Goal: Navigation & Orientation: Understand site structure

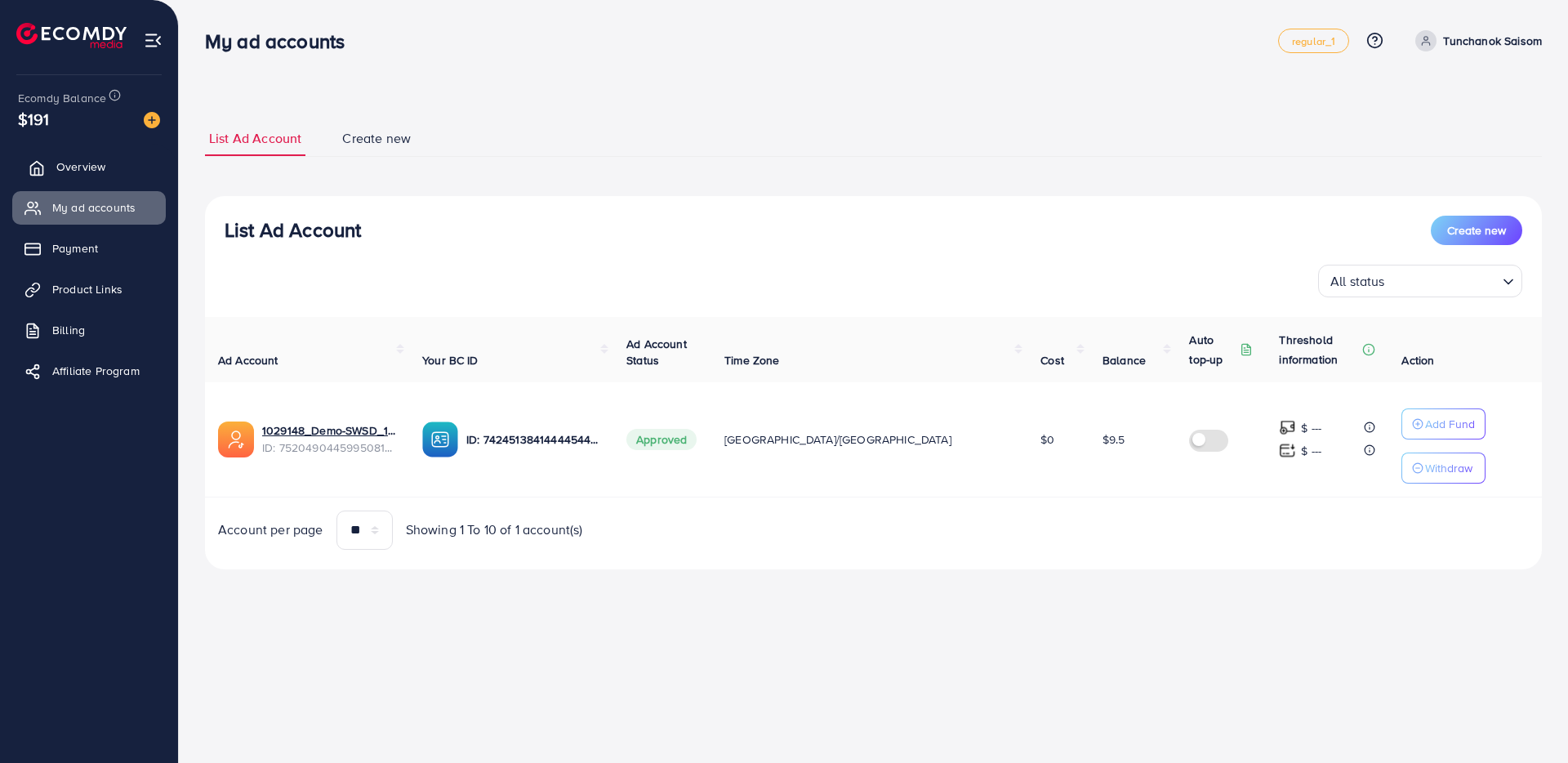
click at [97, 164] on span "Overview" at bounding box center [81, 166] width 49 height 16
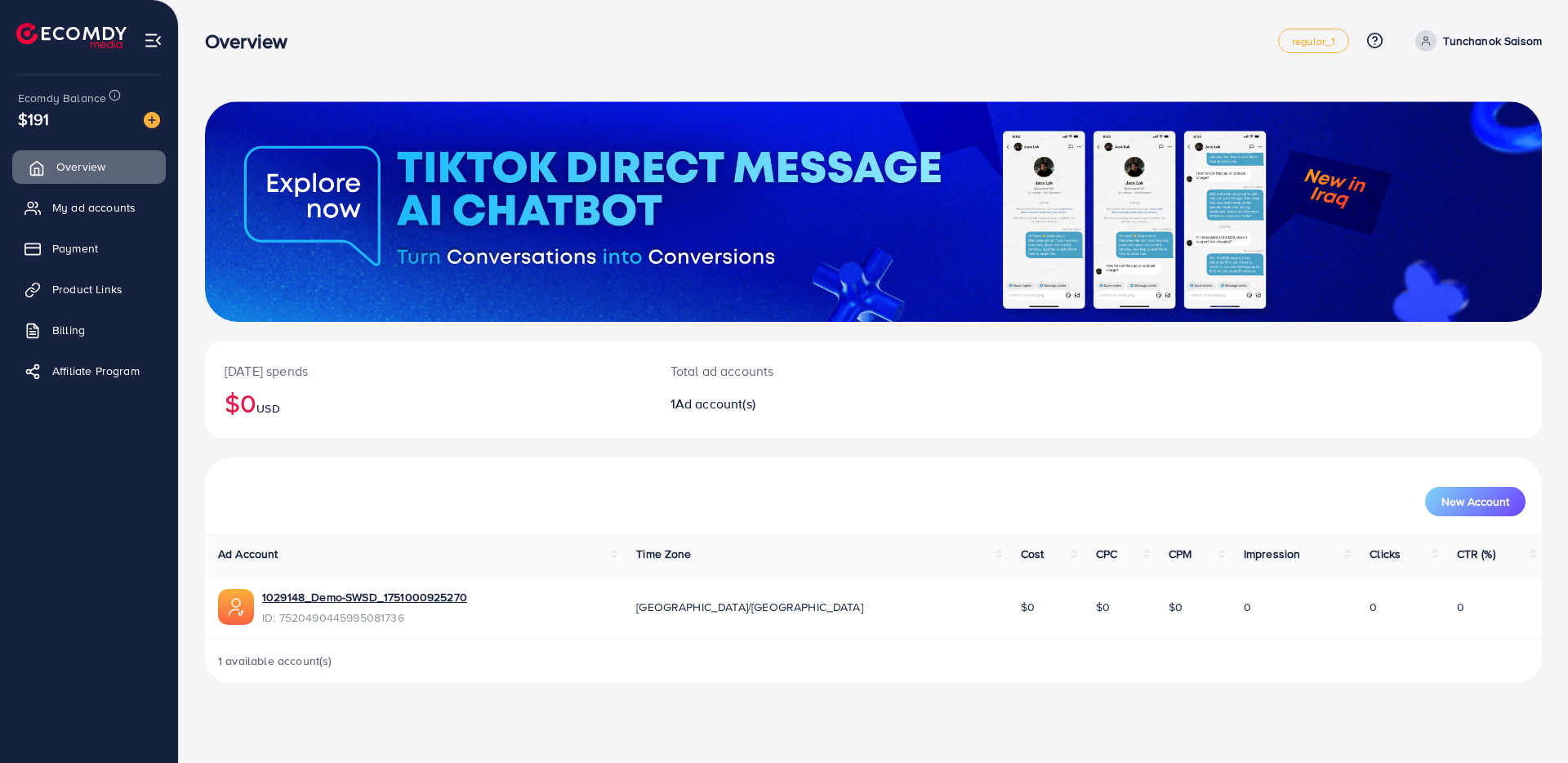
click at [86, 176] on link "Overview" at bounding box center [88, 166] width 153 height 33
click at [95, 213] on span "My ad accounts" at bounding box center [98, 207] width 84 height 16
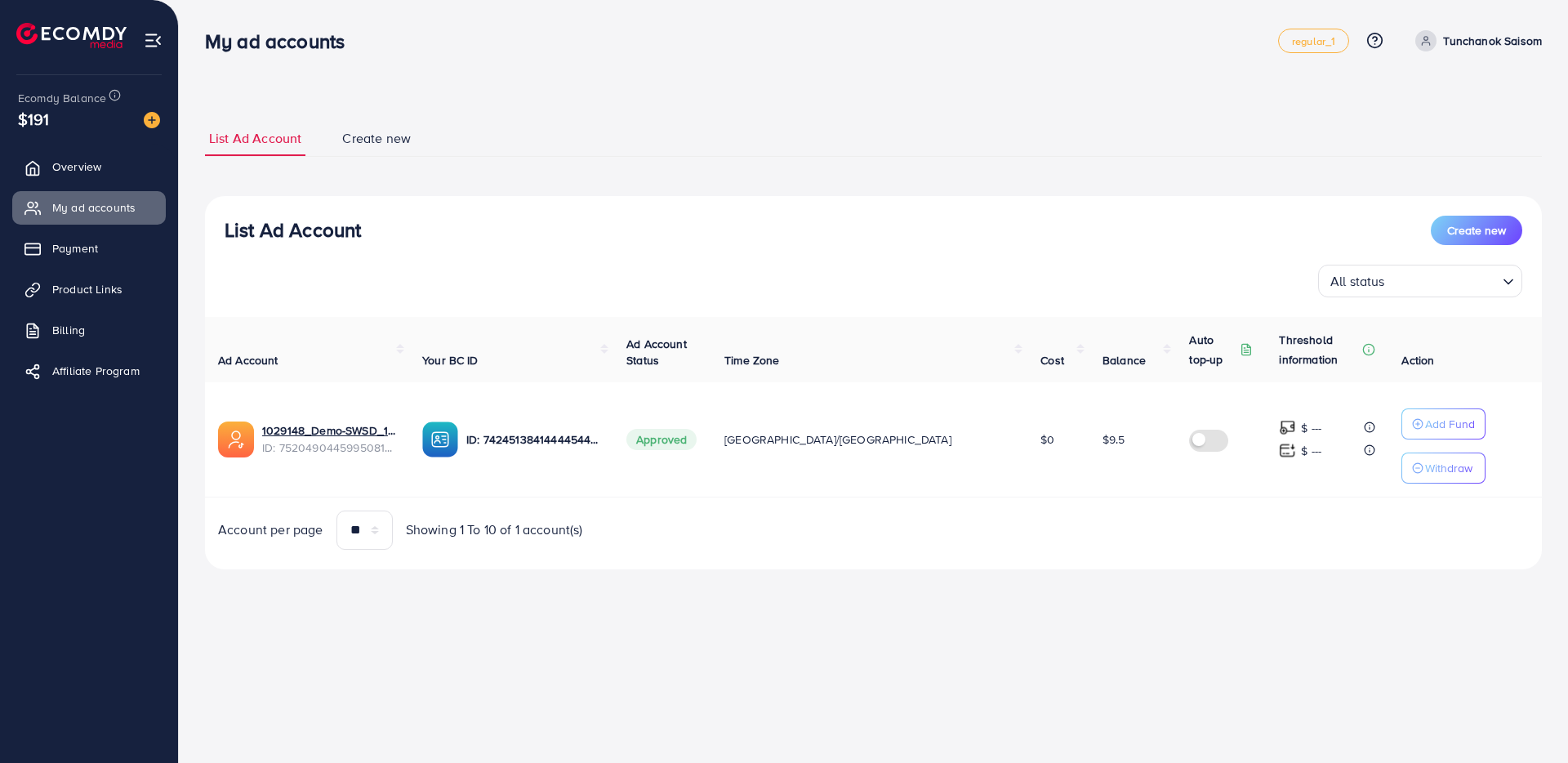
click at [378, 151] on link "Create new" at bounding box center [377, 139] width 77 height 35
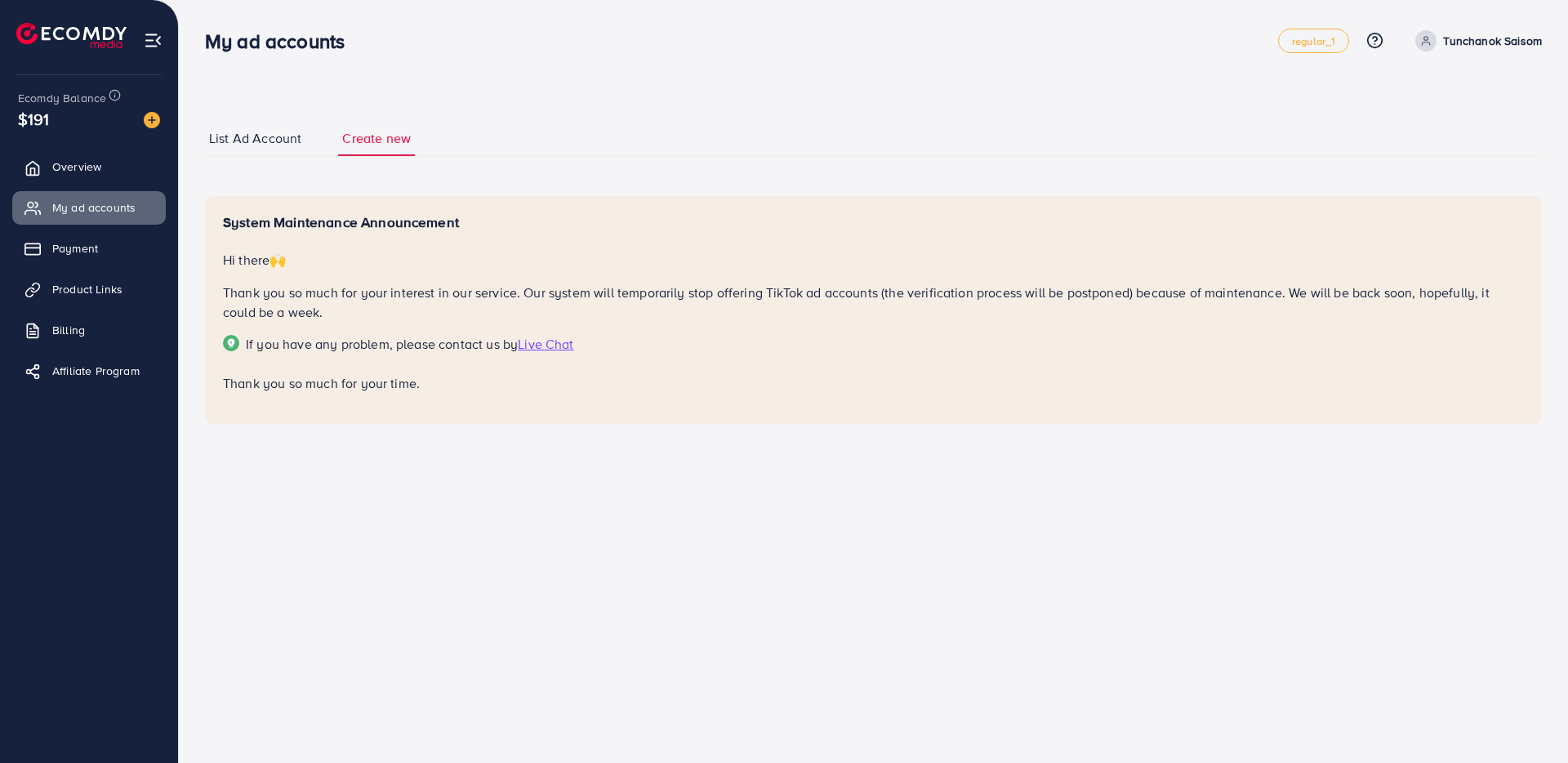
click at [279, 135] on span "List Ad Account" at bounding box center [255, 138] width 93 height 19
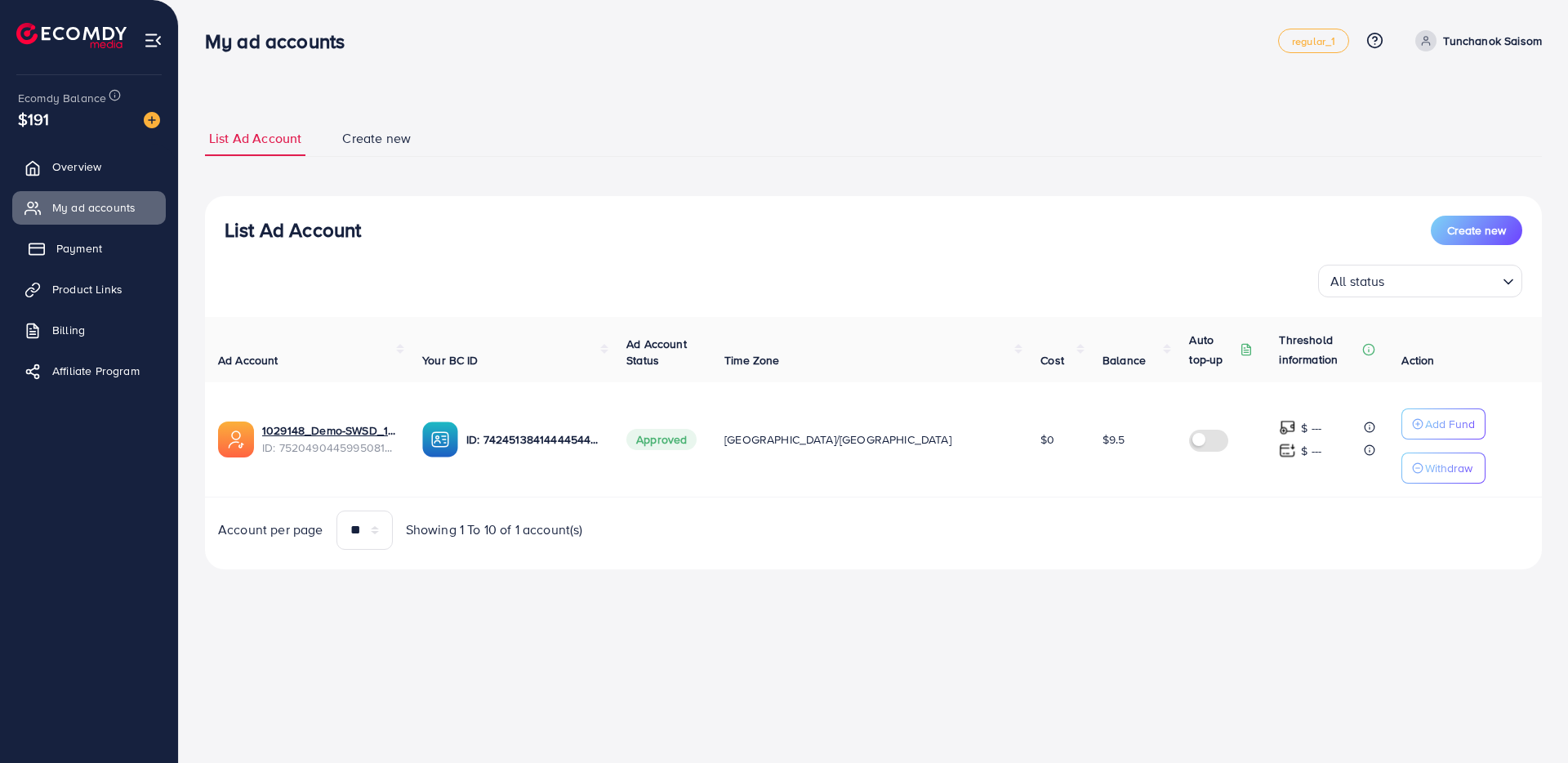
click at [88, 250] on span "Payment" at bounding box center [79, 248] width 46 height 16
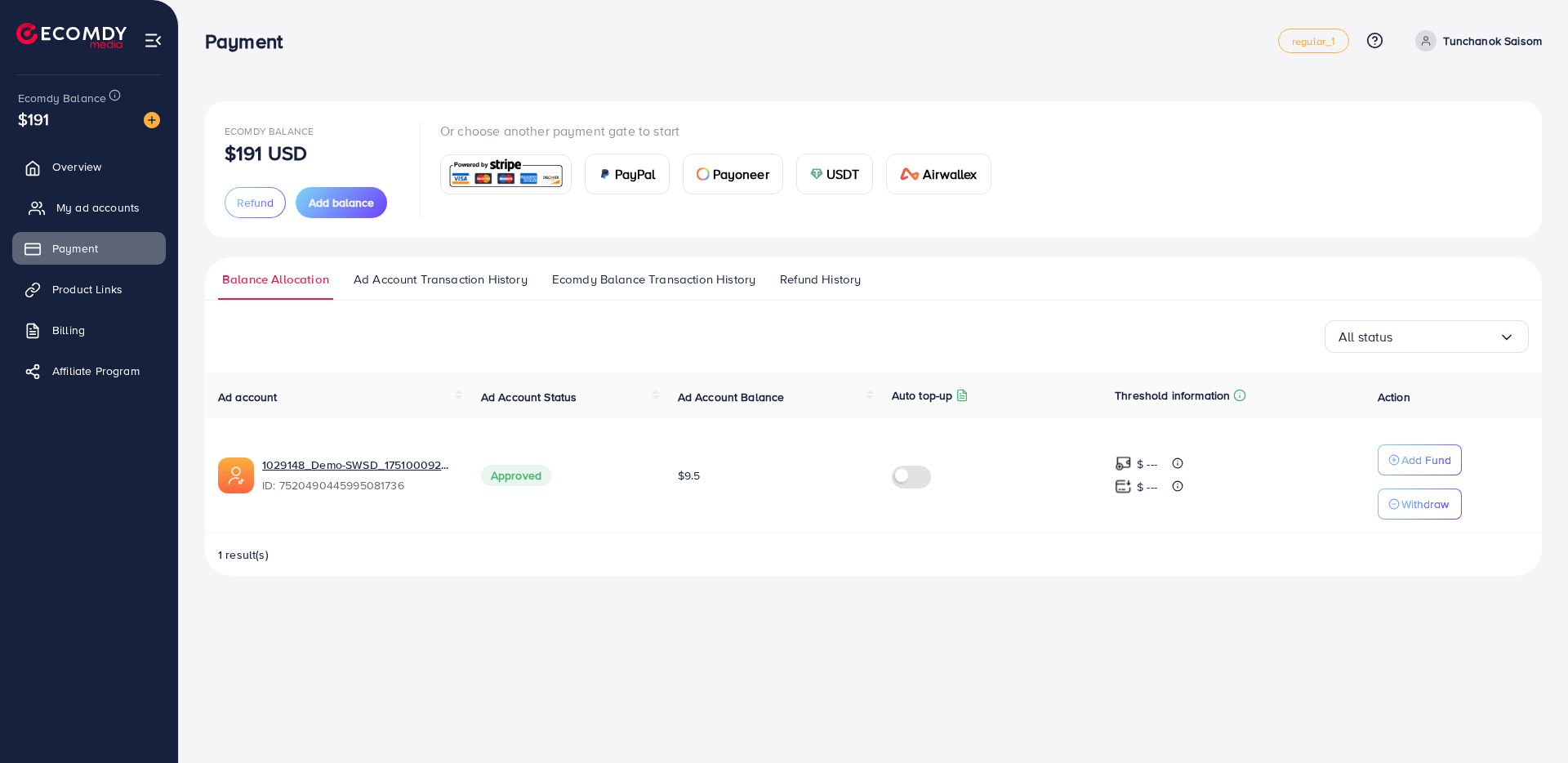
click at [107, 210] on span "My ad accounts" at bounding box center [98, 207] width 84 height 16
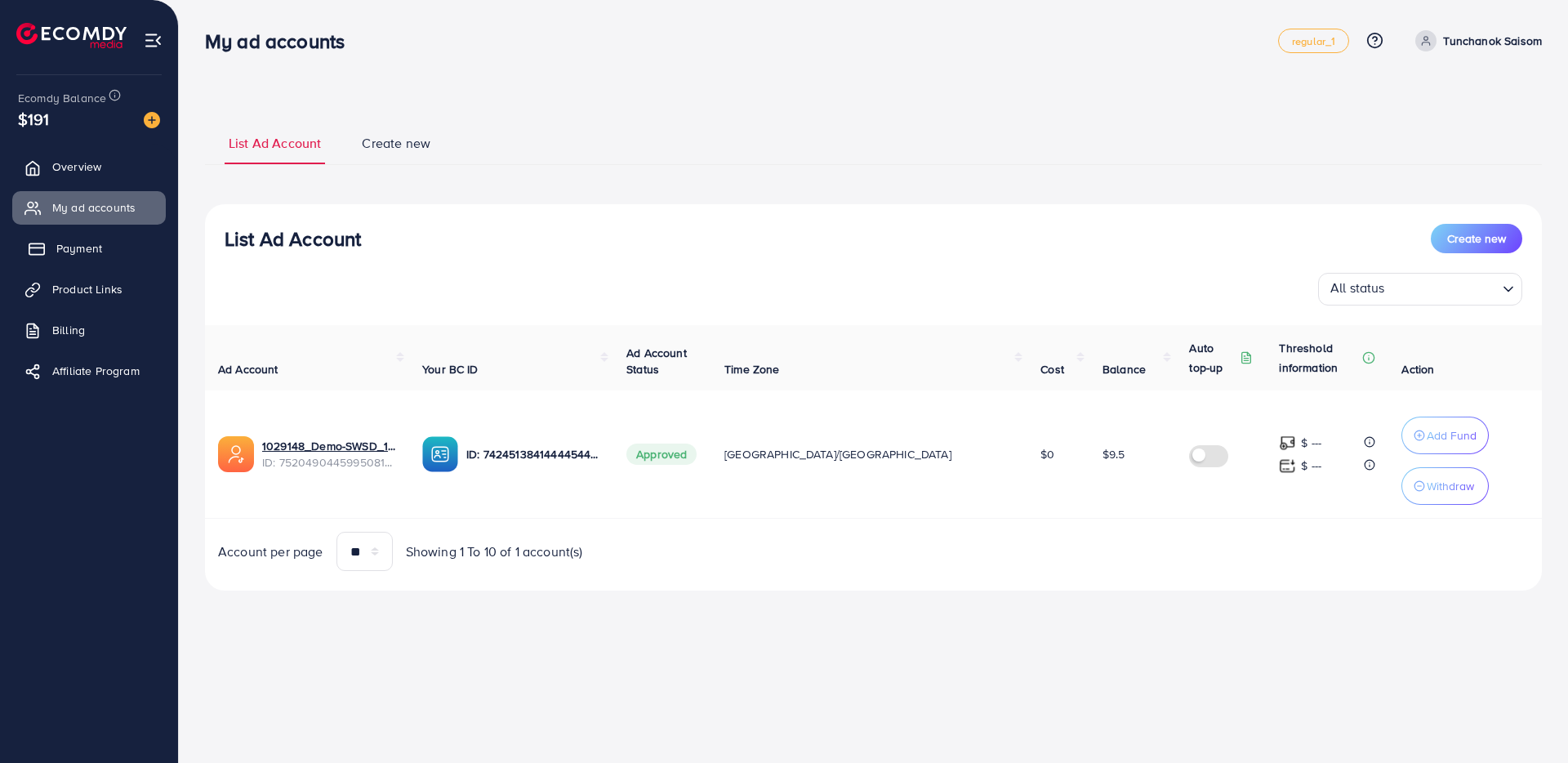
click at [108, 254] on link "Payment" at bounding box center [88, 248] width 153 height 33
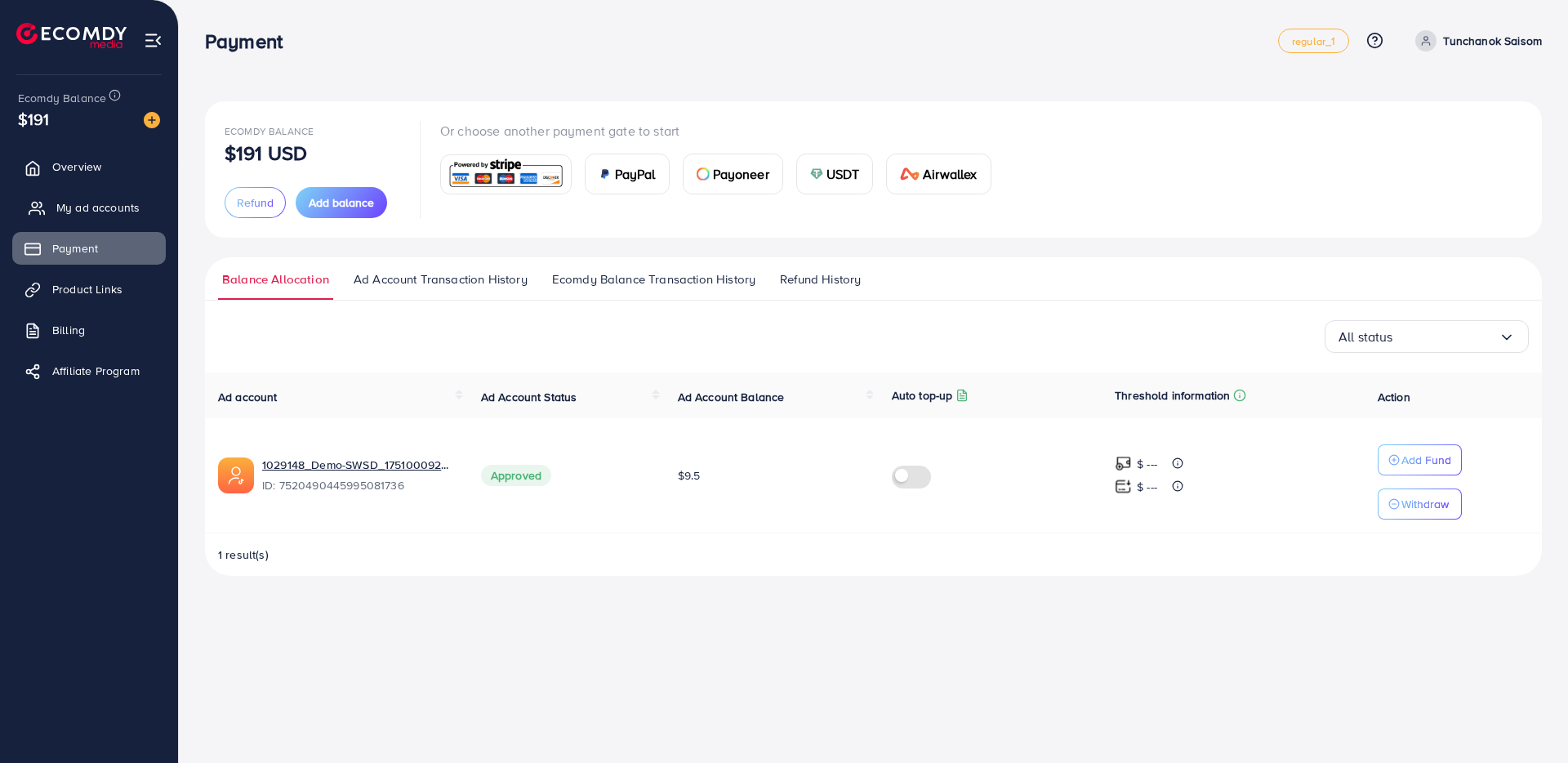
click at [107, 211] on span "My ad accounts" at bounding box center [98, 207] width 84 height 16
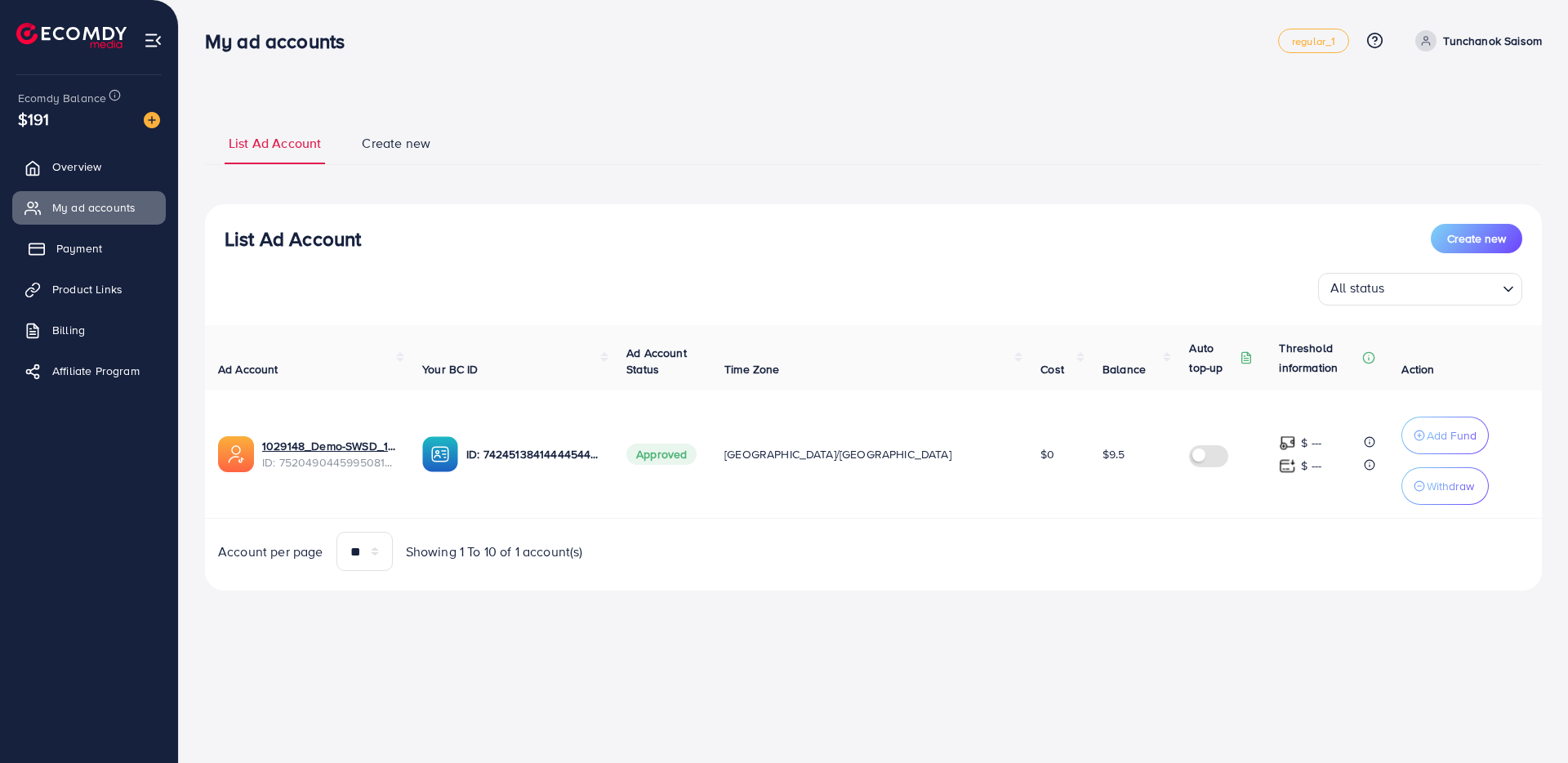
click at [108, 258] on link "Payment" at bounding box center [88, 248] width 153 height 33
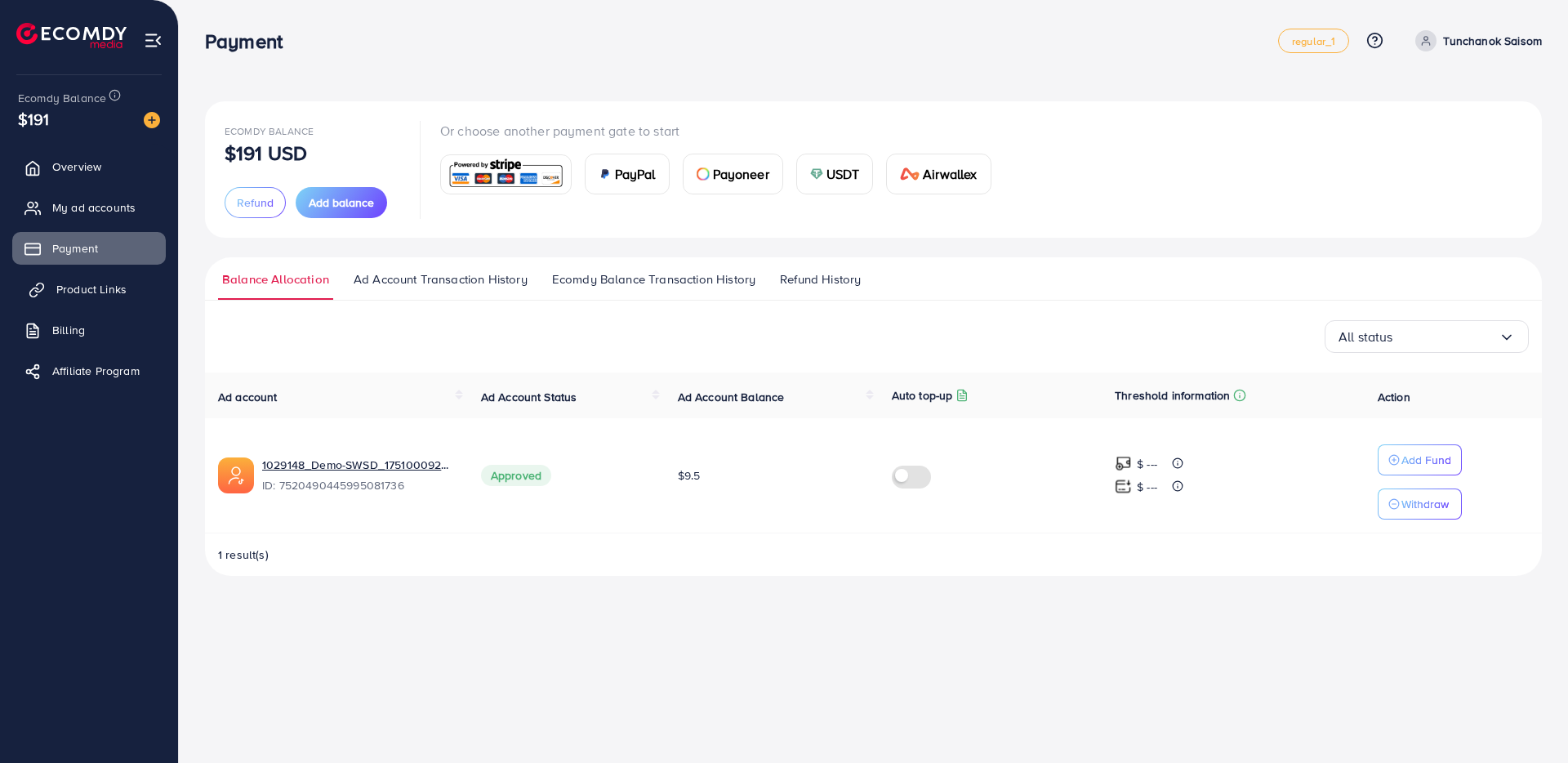
click at [116, 297] on link "Product Links" at bounding box center [88, 289] width 153 height 33
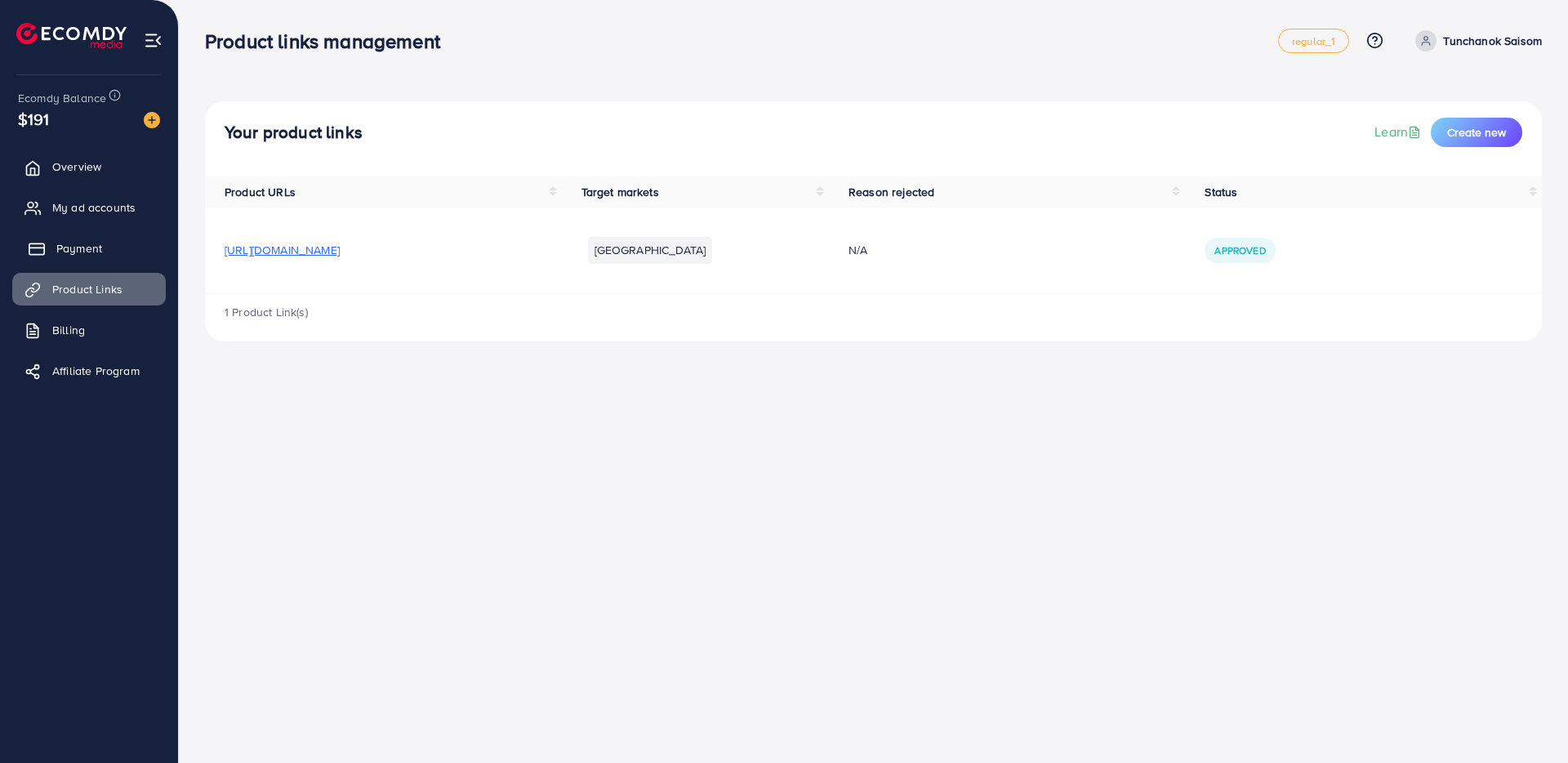
click at [108, 249] on link "Payment" at bounding box center [88, 248] width 153 height 33
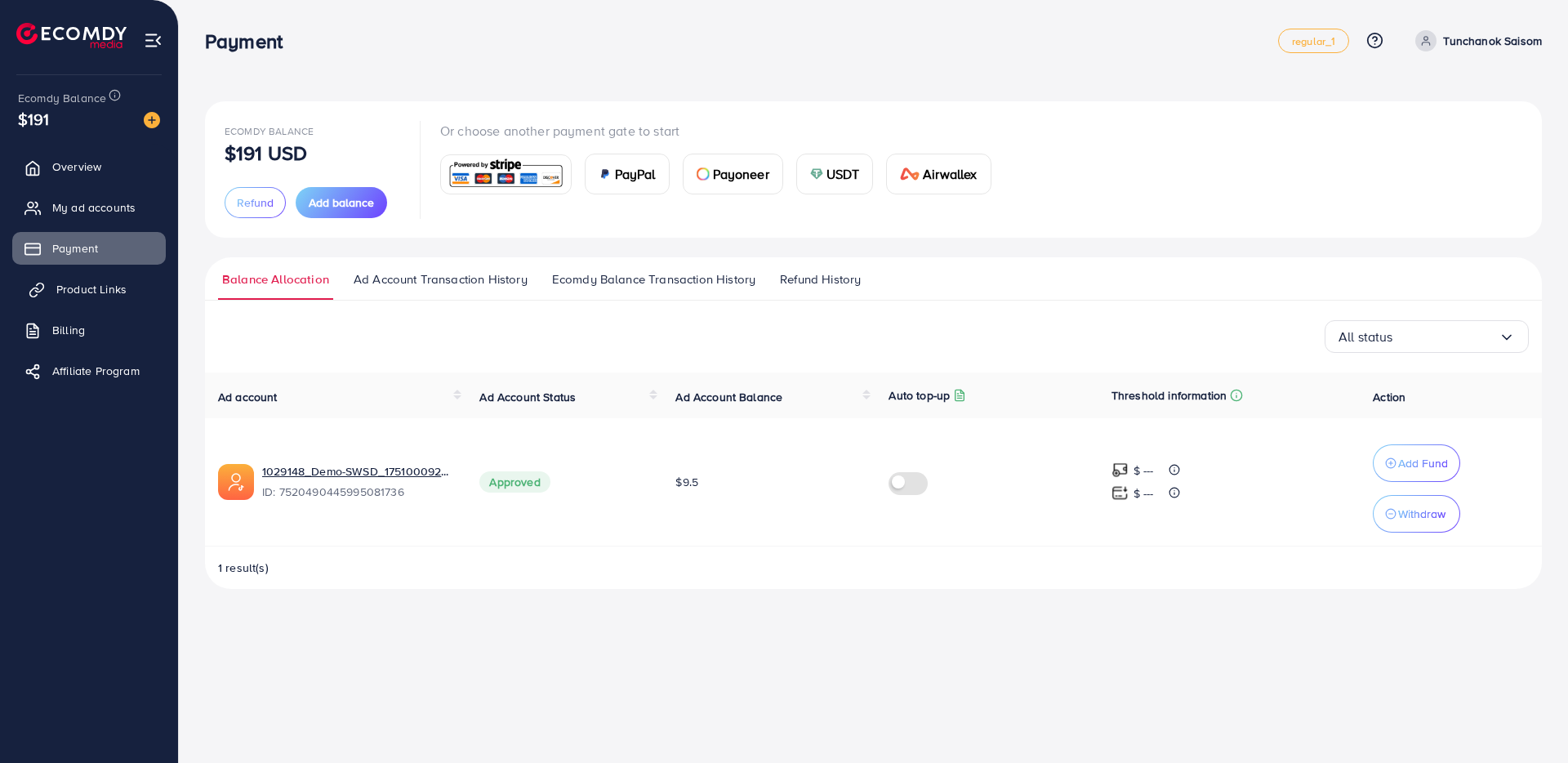
click at [113, 286] on span "Product Links" at bounding box center [92, 289] width 70 height 16
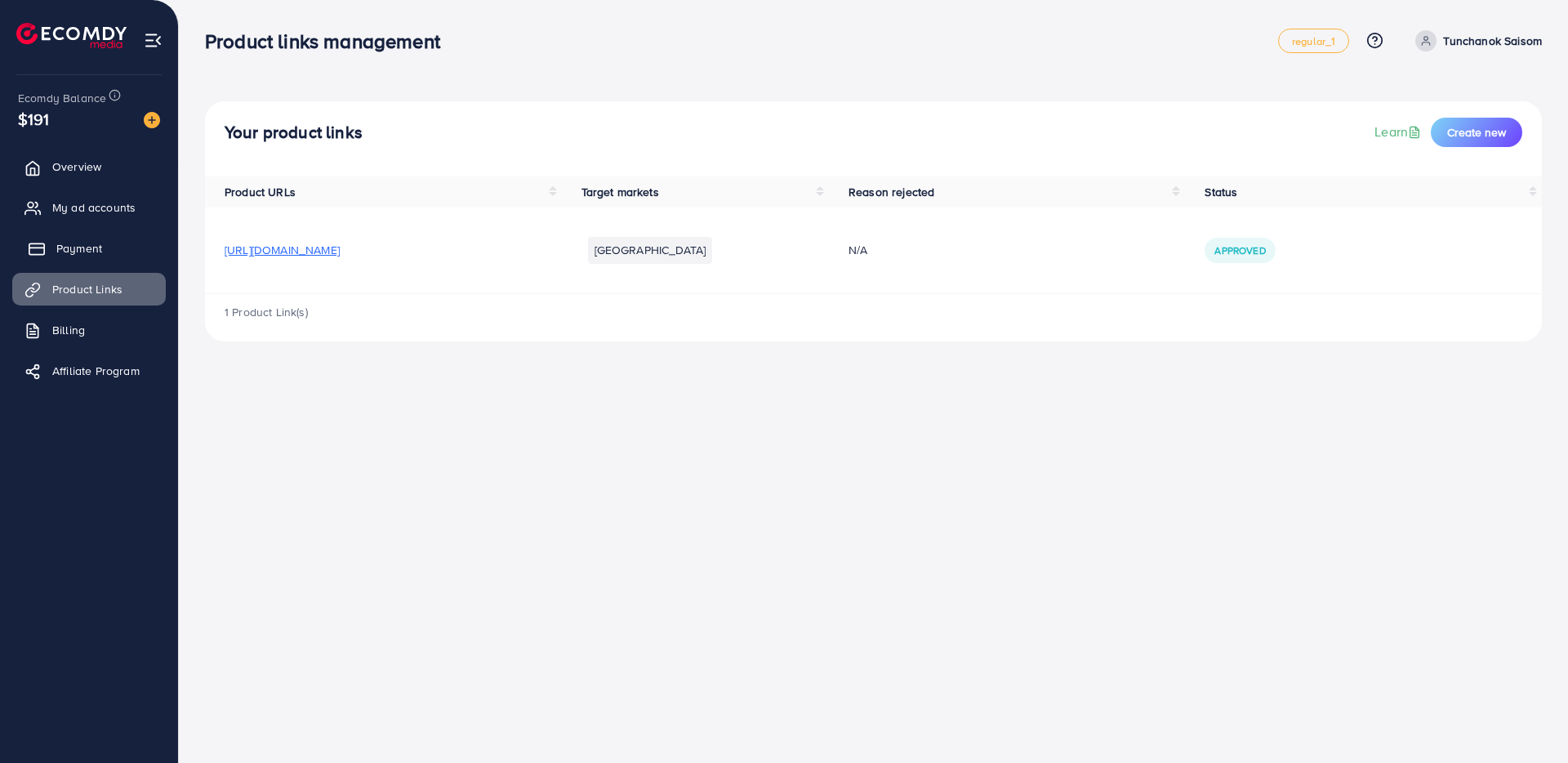
click at [111, 255] on link "Payment" at bounding box center [88, 248] width 153 height 33
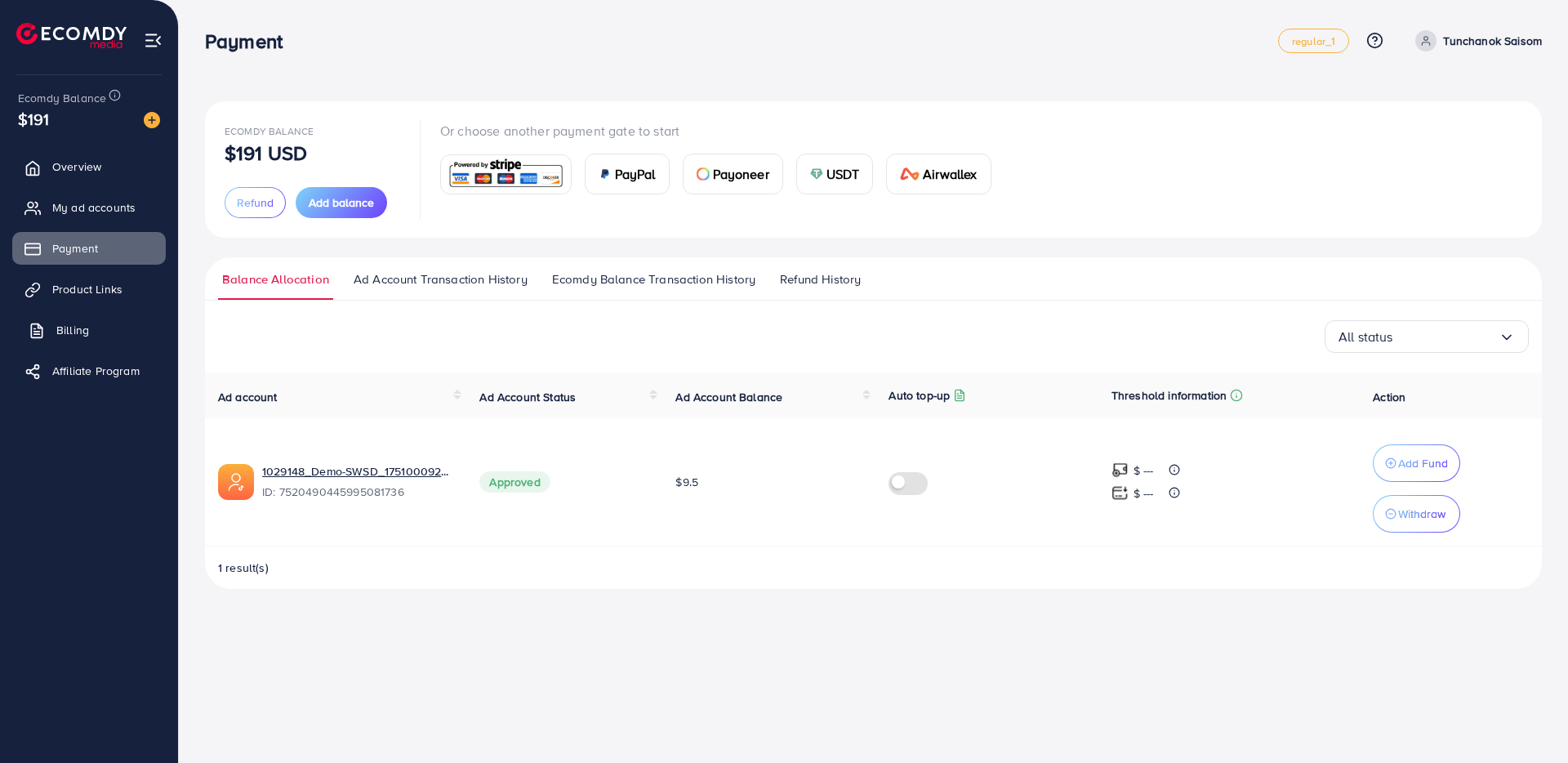
click at [120, 334] on link "Billing" at bounding box center [88, 330] width 153 height 33
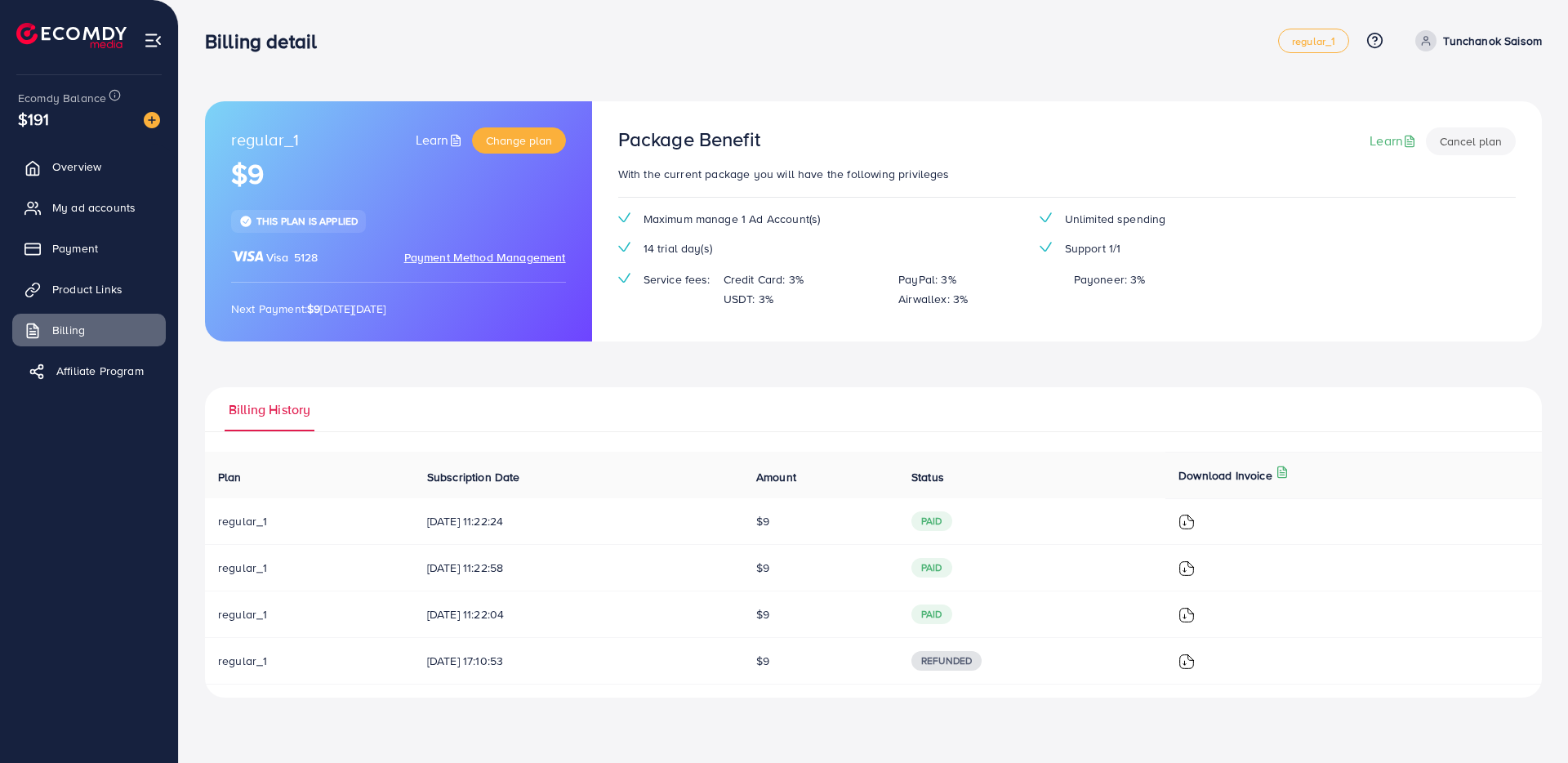
click at [125, 366] on span "Affiliate Program" at bounding box center [100, 371] width 88 height 16
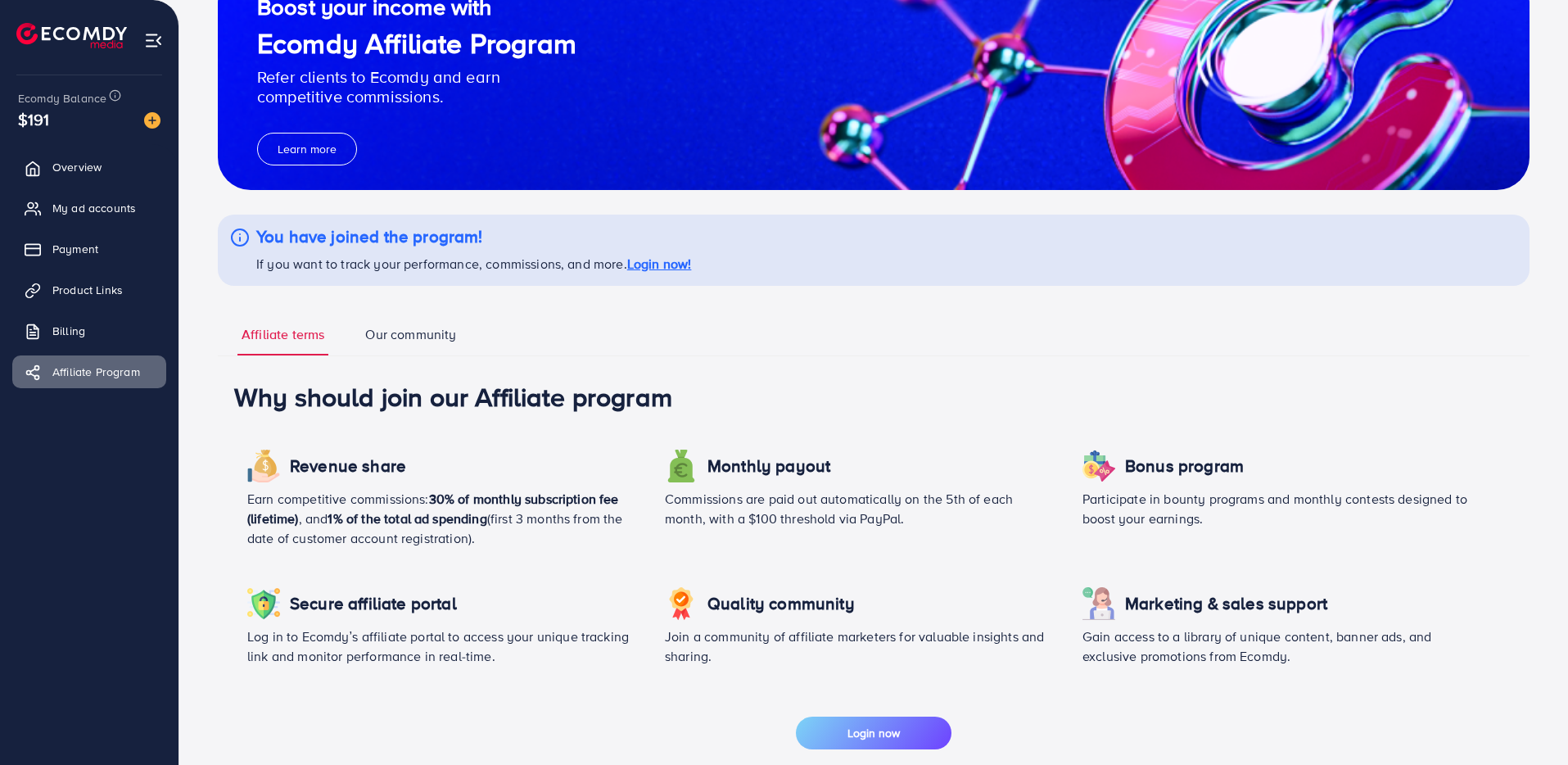
scroll to position [30, 0]
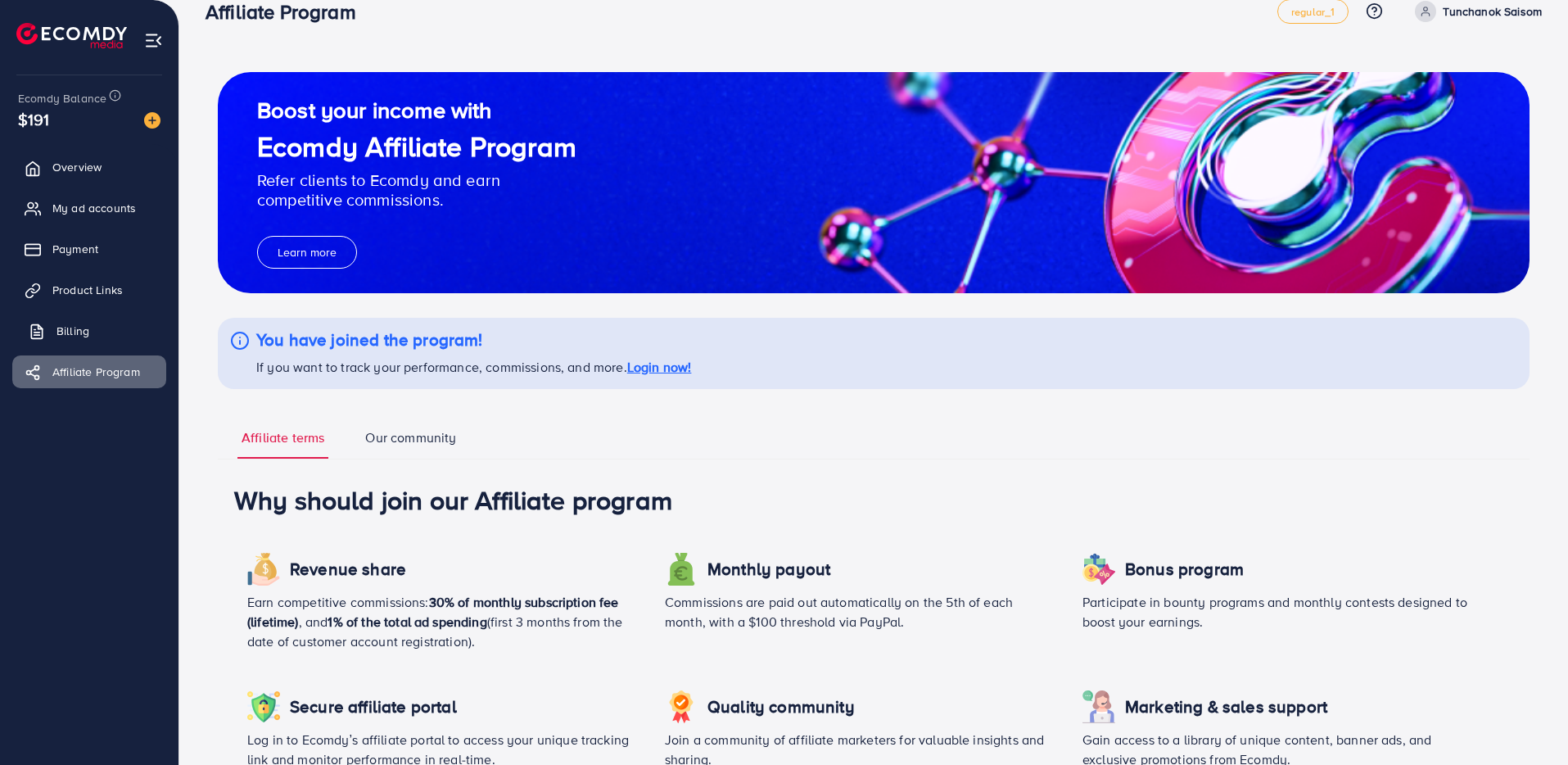
click at [69, 331] on span "Billing" at bounding box center [73, 331] width 33 height 16
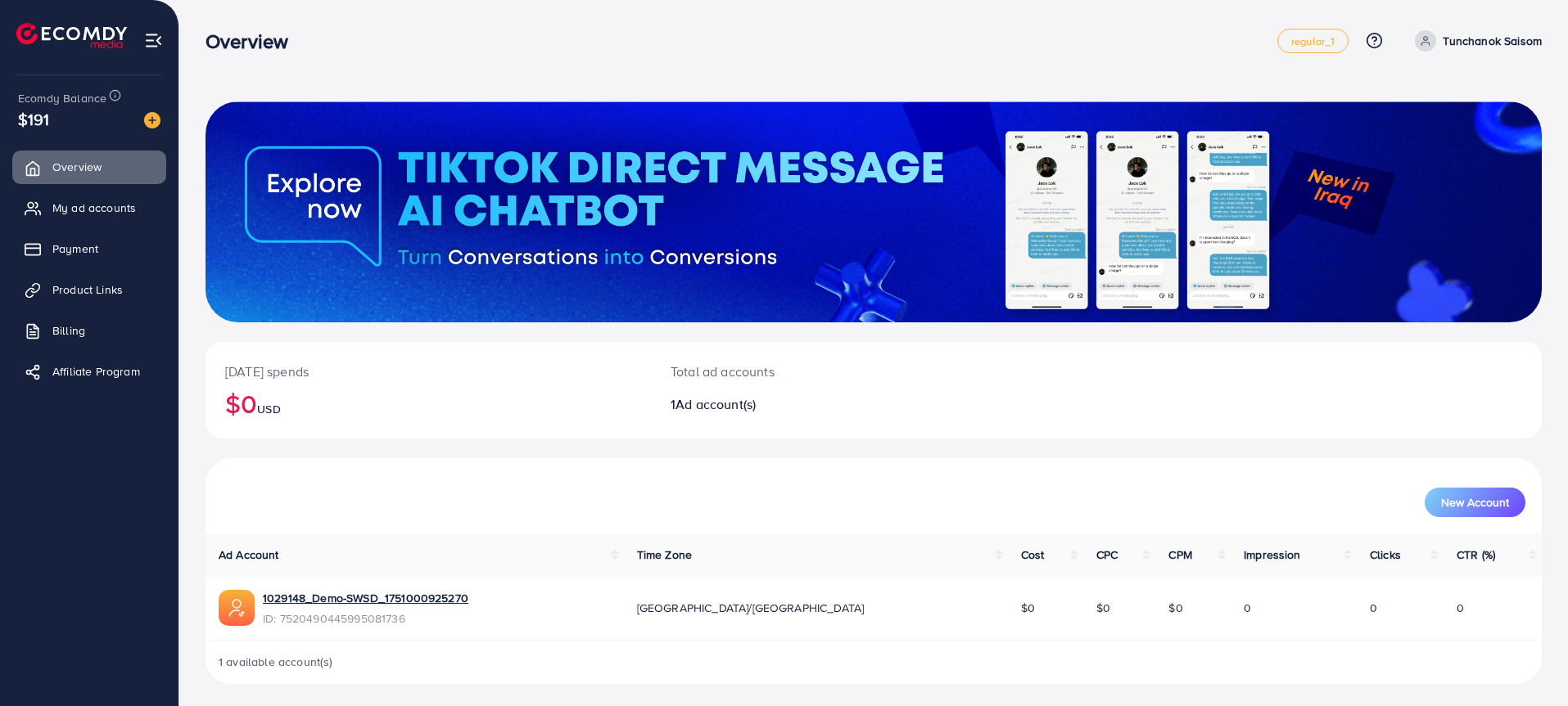
scroll to position [3, 0]
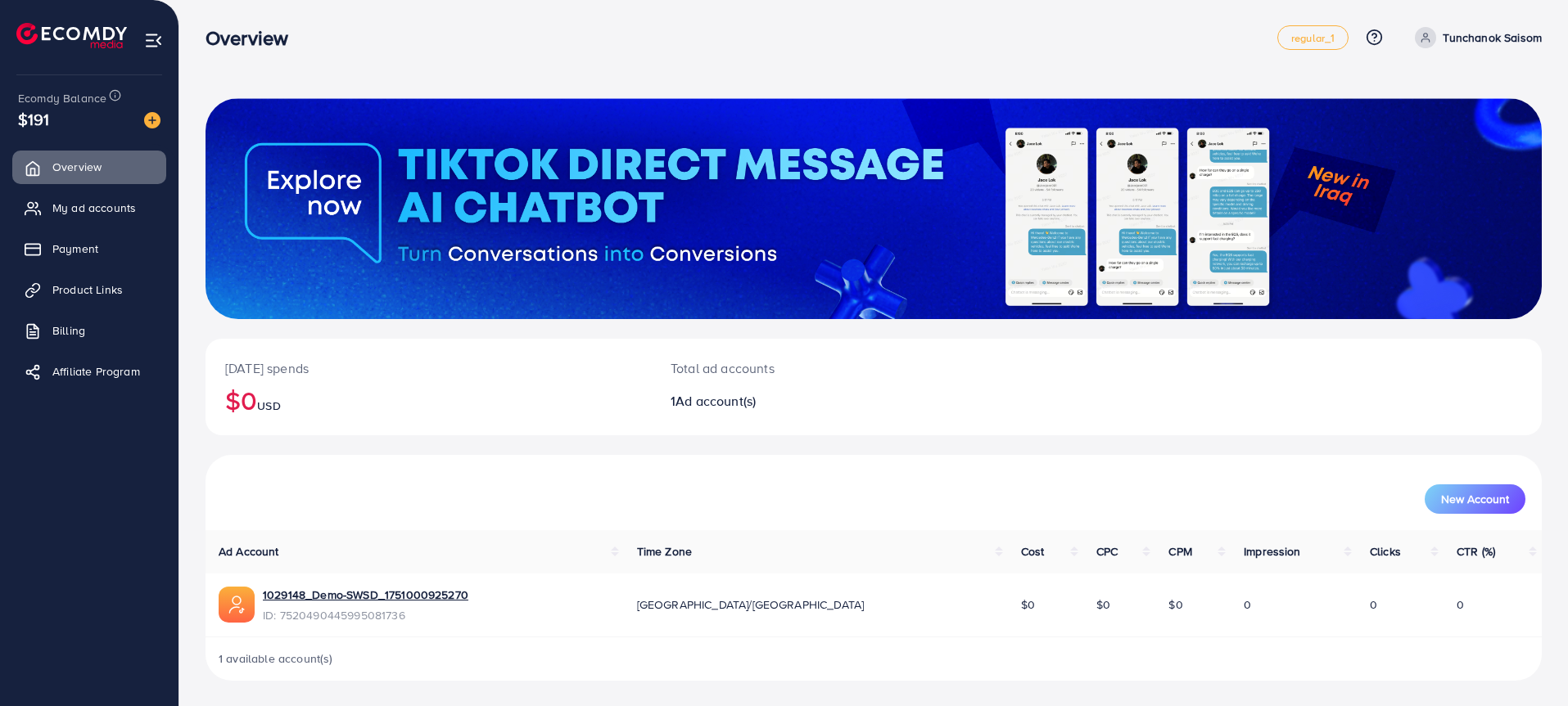
click at [1229, 77] on div "Today's spends $0 USD Total ad accounts 1 Ad account(s) New Account Ad Account …" at bounding box center [873, 351] width 1388 height 710
click at [1127, 358] on div "Today's spends $0 USD Total ad accounts 1 Ad account(s)" at bounding box center [873, 387] width 1336 height 97
